Goal: Task Accomplishment & Management: Manage account settings

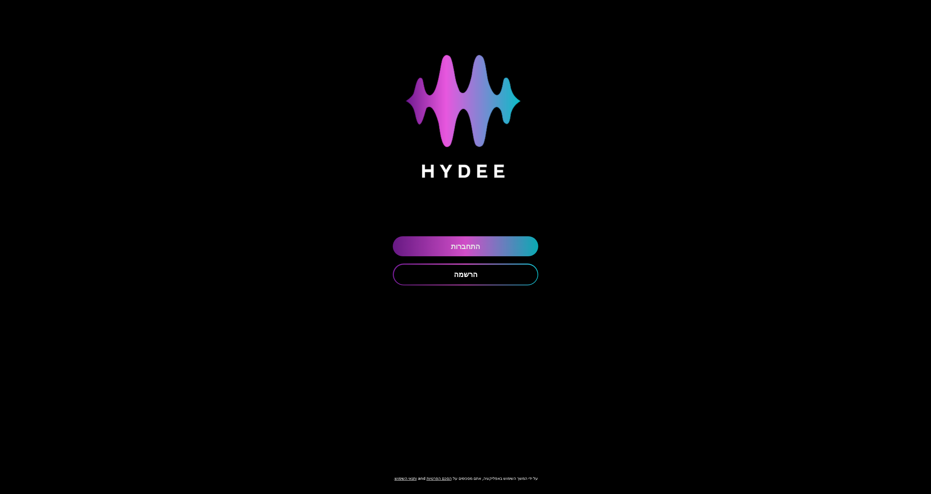
click at [466, 246] on link "התחברות" at bounding box center [465, 246] width 145 height 20
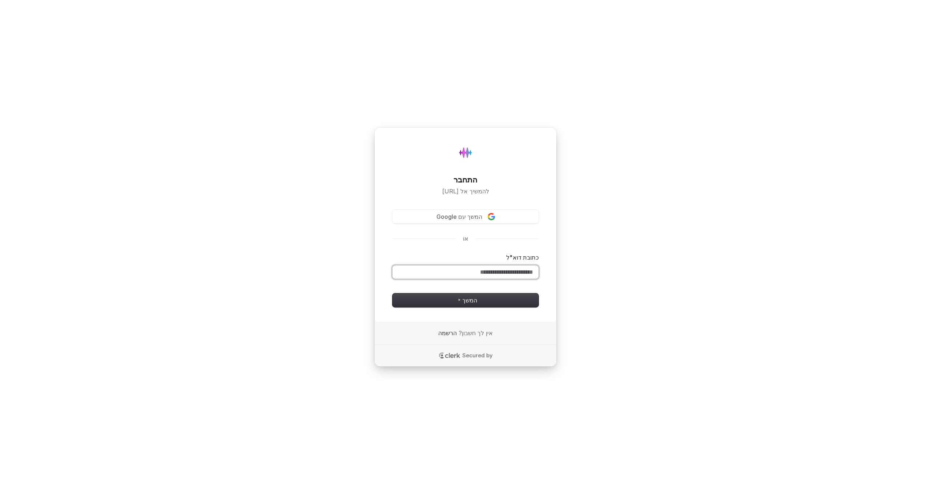
click at [476, 274] on input "כתובת דוא"ל" at bounding box center [465, 273] width 146 height 14
click at [480, 298] on button "המשך" at bounding box center [465, 301] width 146 height 14
type input "**********"
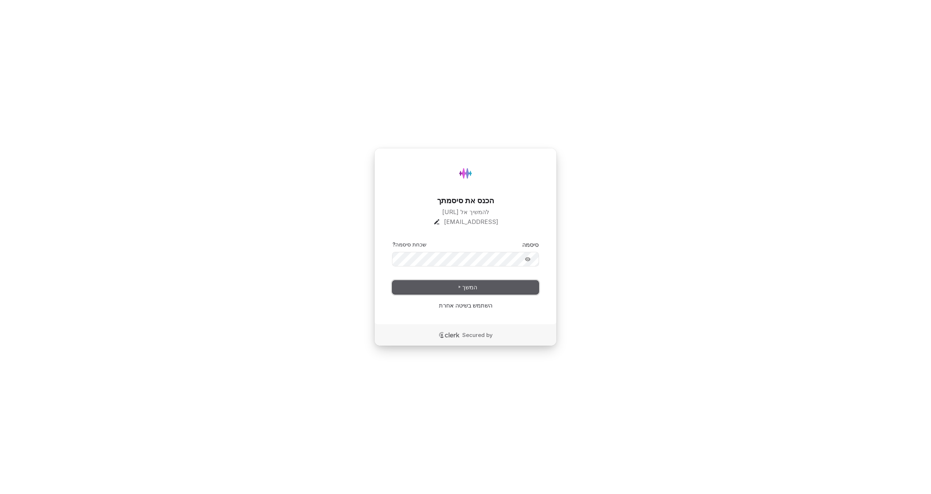
click at [492, 281] on button "המשך" at bounding box center [465, 288] width 146 height 14
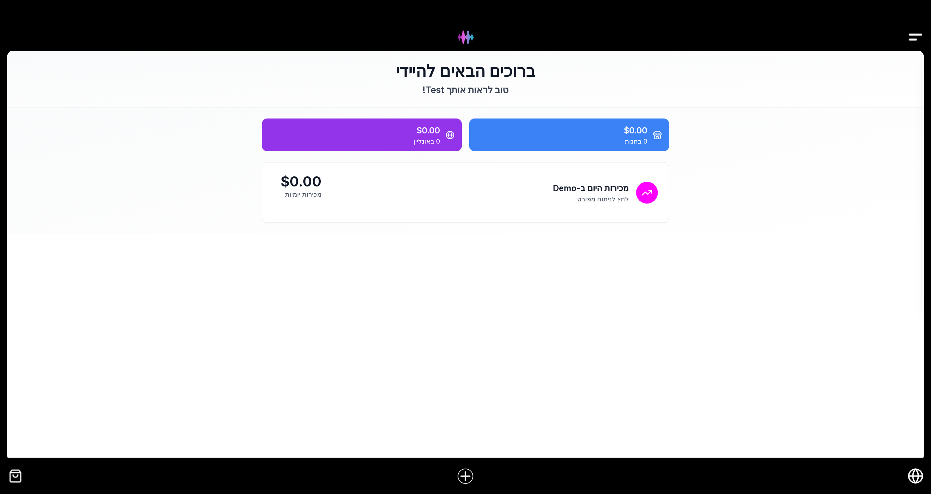
click at [915, 474] on icon "חנות אונליין" at bounding box center [916, 476] width 16 height 16
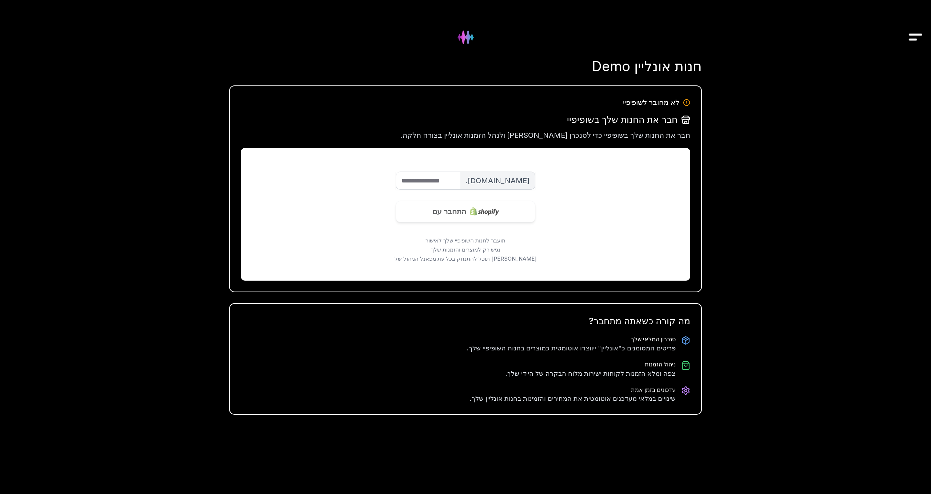
click at [424, 177] on input "שם החנות" at bounding box center [428, 181] width 64 height 18
type input "**********"
click at [465, 216] on span "התחבר עם" at bounding box center [449, 211] width 34 height 11
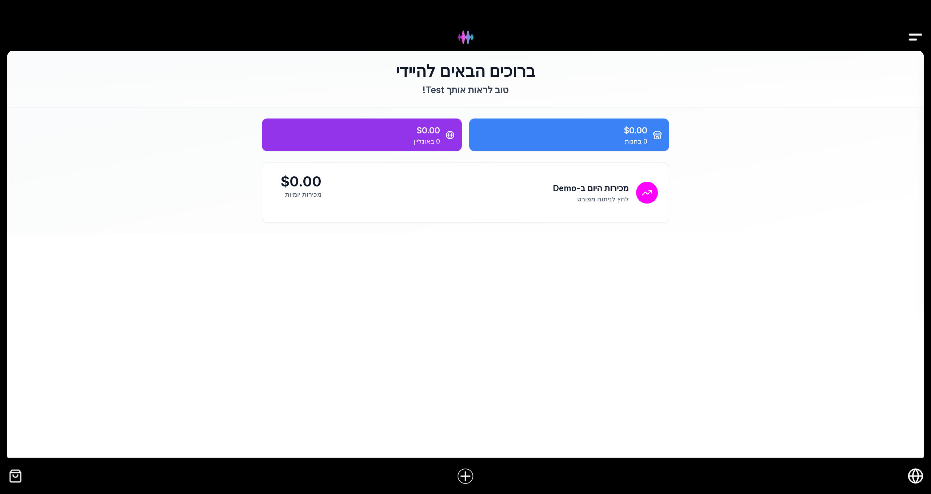
click at [913, 476] on icon "חנות אונליין" at bounding box center [916, 476] width 14 height 0
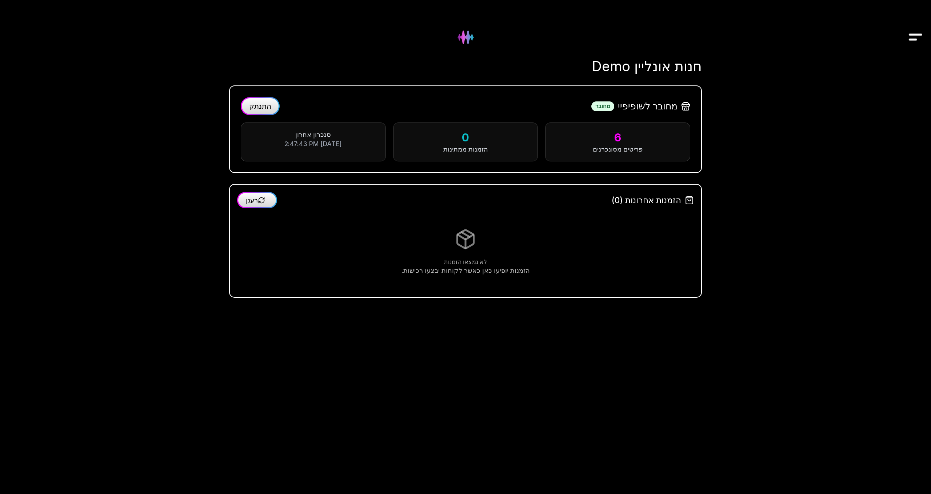
click at [263, 105] on span "התנתק" at bounding box center [260, 106] width 22 height 9
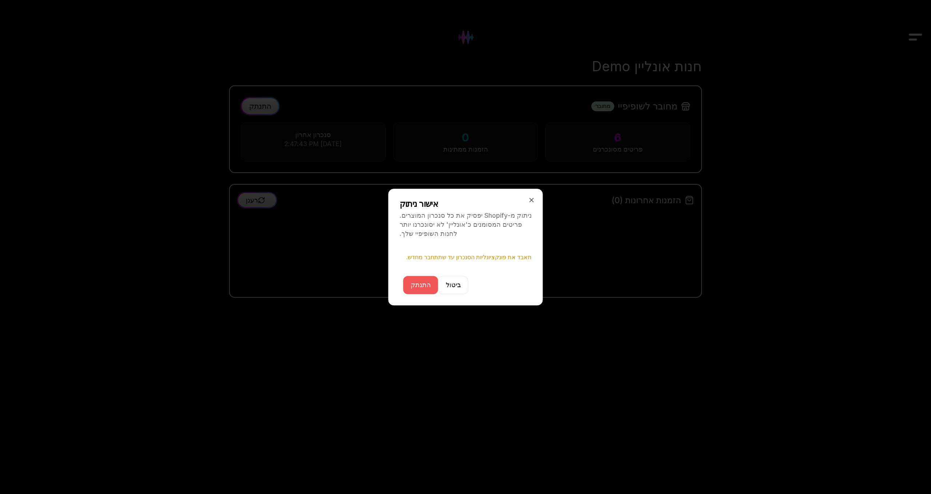
click at [423, 287] on button "התנתק" at bounding box center [420, 285] width 35 height 18
